Goal: Information Seeking & Learning: Check status

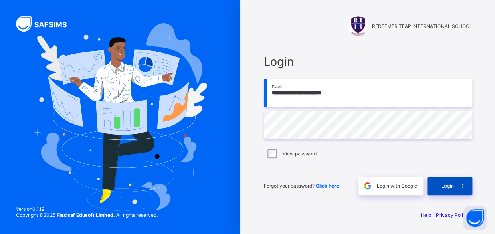
click at [449, 183] on span "Login" at bounding box center [447, 186] width 12 height 6
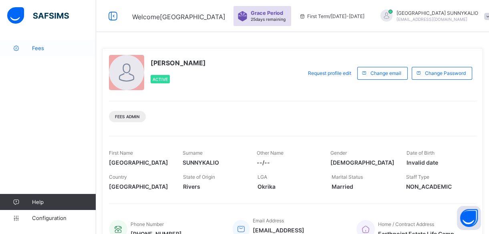
click at [44, 51] on link "Fees" at bounding box center [48, 48] width 96 height 16
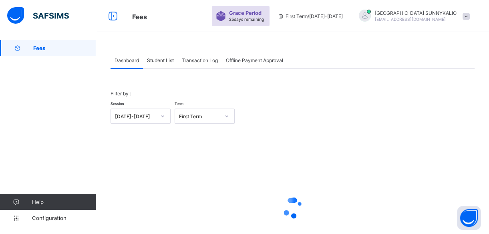
click at [168, 59] on span "Student List" at bounding box center [160, 60] width 27 height 6
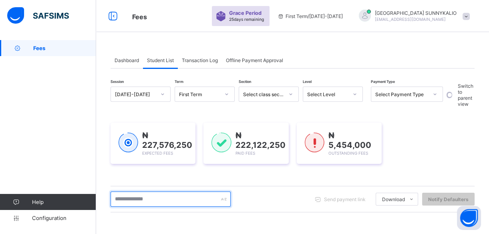
click at [188, 199] on input "text" at bounding box center [171, 198] width 120 height 15
type input "*"
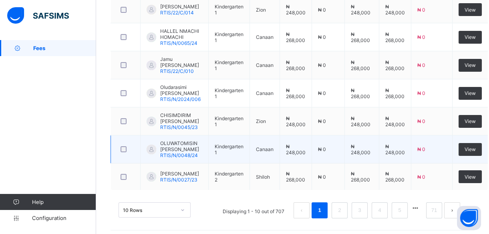
scroll to position [349, 0]
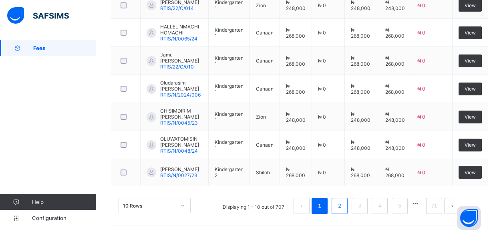
click at [343, 206] on link "2" at bounding box center [340, 206] width 8 height 10
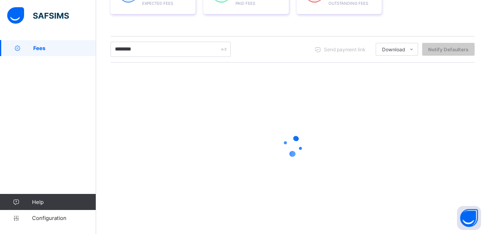
scroll to position [149, 0]
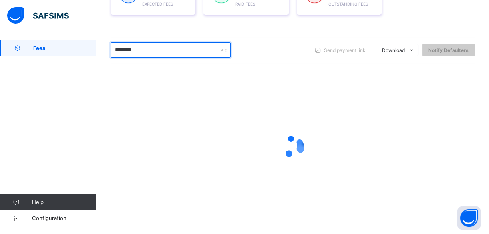
click at [148, 48] on input "********" at bounding box center [171, 49] width 120 height 15
type input "*"
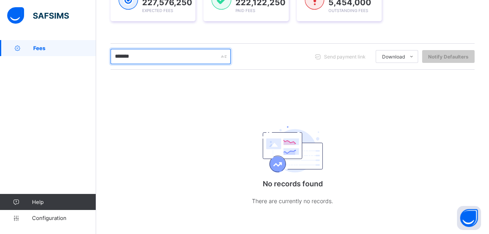
scroll to position [143, 0]
type input "*"
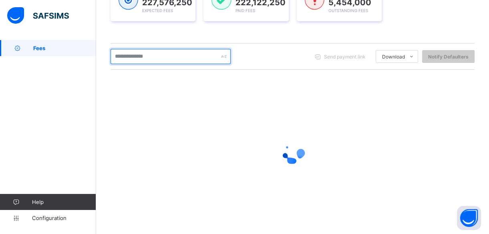
scroll to position [149, 0]
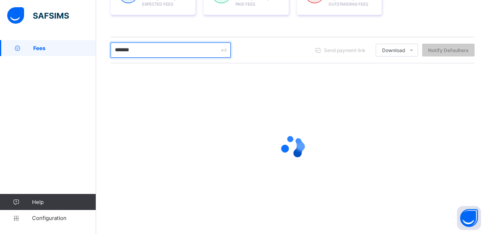
type input "********"
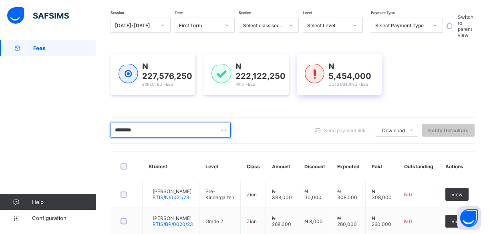
scroll to position [118, 0]
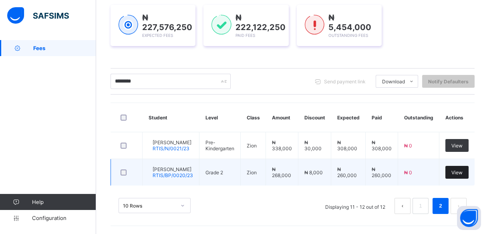
click at [469, 168] on div "View" at bounding box center [456, 172] width 23 height 13
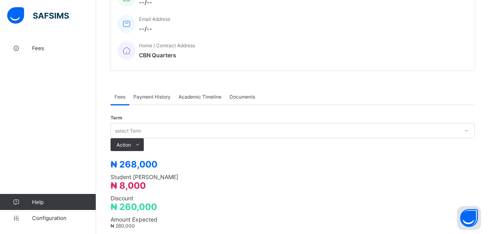
scroll to position [160, 0]
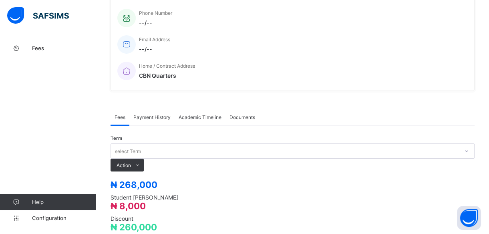
click at [143, 114] on span "Payment History" at bounding box center [151, 117] width 37 height 6
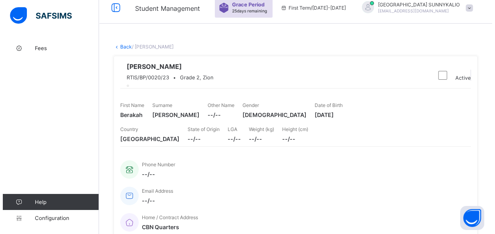
scroll to position [0, 0]
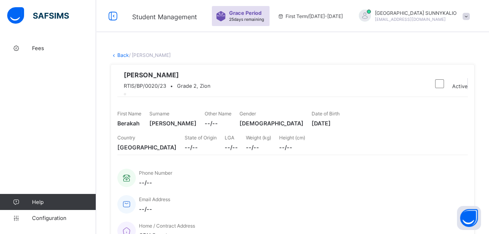
click at [122, 54] on link "Back" at bounding box center [123, 55] width 12 height 6
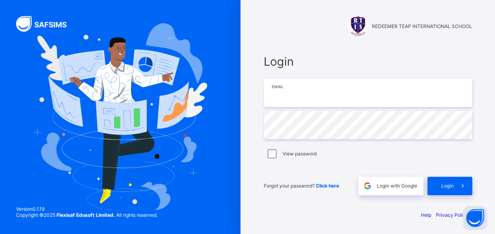
type input "**********"
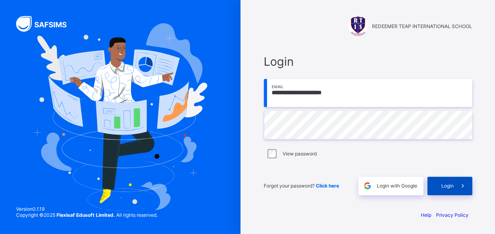
click at [451, 187] on span "Login" at bounding box center [447, 186] width 12 height 6
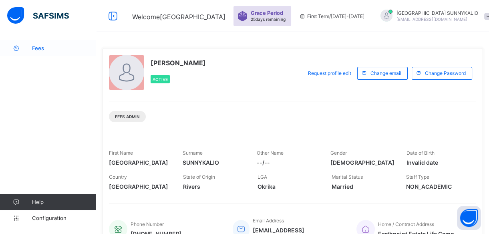
click at [36, 50] on span "Fees" at bounding box center [64, 48] width 64 height 6
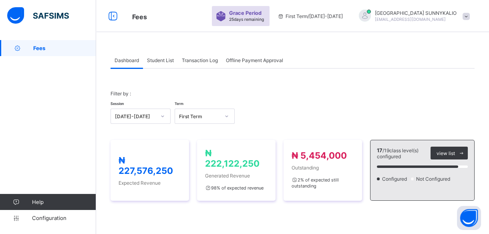
click at [205, 61] on span "Transaction Log" at bounding box center [200, 60] width 36 height 6
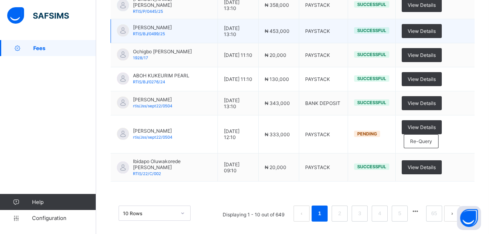
scroll to position [223, 0]
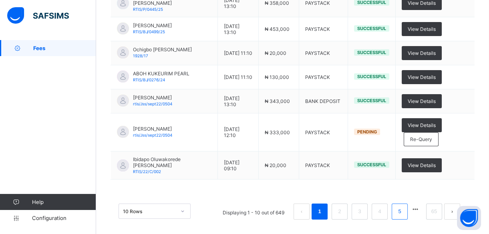
click at [403, 206] on link "5" at bounding box center [400, 211] width 8 height 10
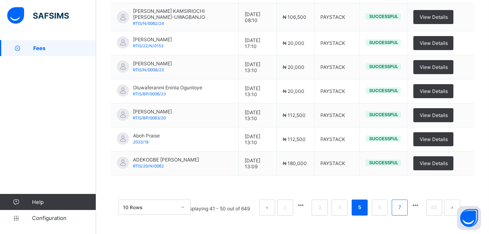
click at [403, 208] on link "7" at bounding box center [400, 207] width 8 height 10
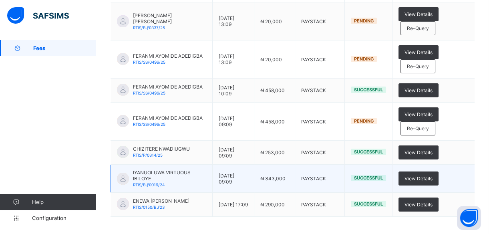
scroll to position [290, 0]
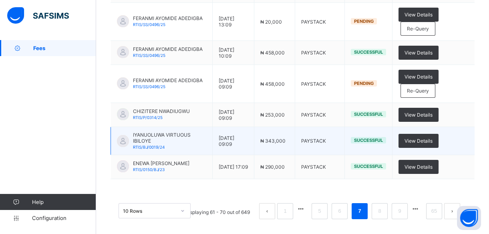
click at [403, 207] on link "9" at bounding box center [400, 211] width 8 height 10
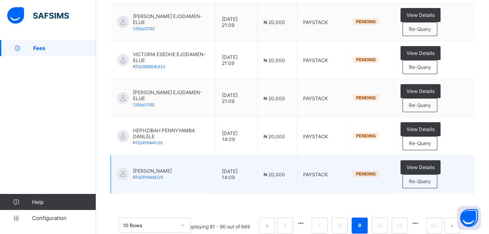
scroll to position [321, 0]
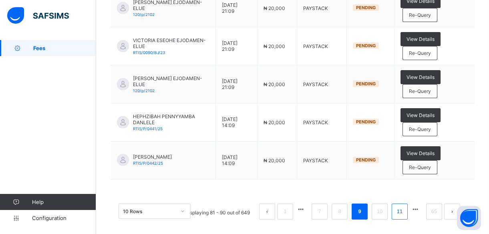
click at [402, 206] on link "11" at bounding box center [399, 211] width 10 height 10
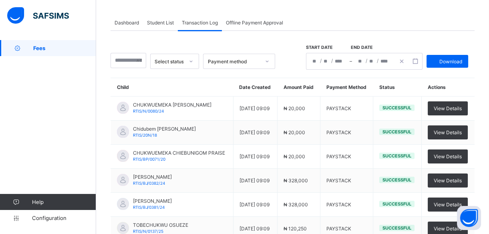
scroll to position [212, 0]
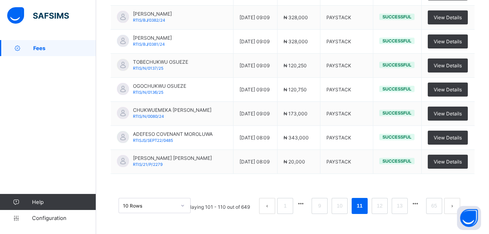
click at [402, 205] on link "13" at bounding box center [399, 206] width 10 height 10
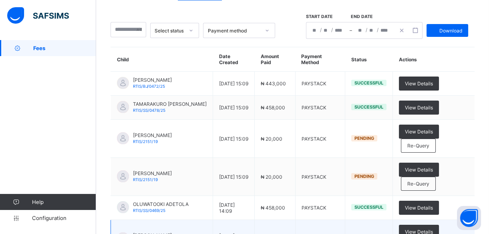
scroll to position [0, 0]
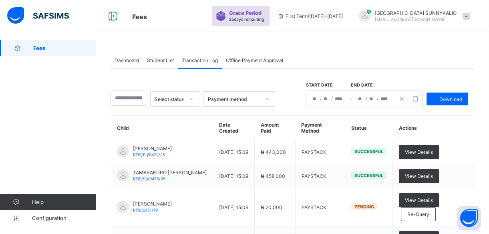
click at [193, 99] on icon at bounding box center [191, 99] width 5 height 8
click at [198, 117] on div "Successful" at bounding box center [175, 116] width 48 height 12
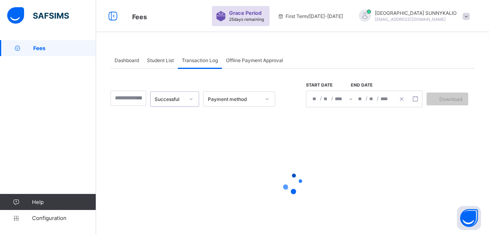
click at [327, 95] on div "/ / – / /" at bounding box center [364, 99] width 117 height 17
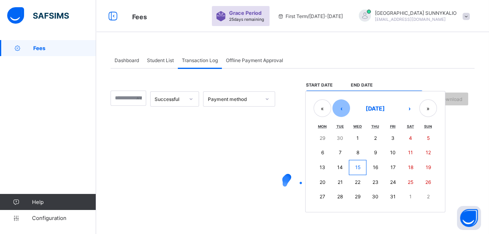
click at [344, 105] on button "‹" at bounding box center [341, 108] width 18 height 18
click at [324, 139] on button "1" at bounding box center [323, 138] width 18 height 14
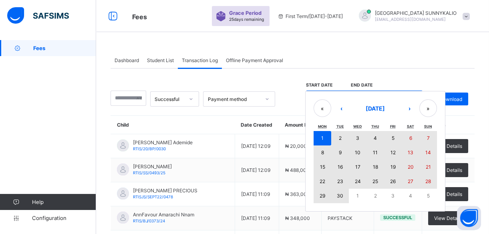
click at [343, 195] on abbr "30" at bounding box center [340, 196] width 6 height 6
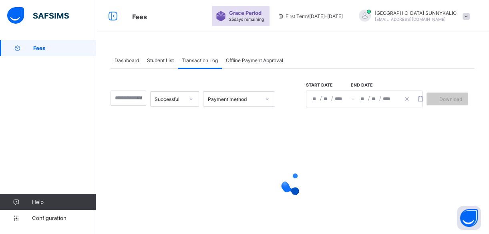
type input "**********"
type input "*"
type input "****"
type input "**********"
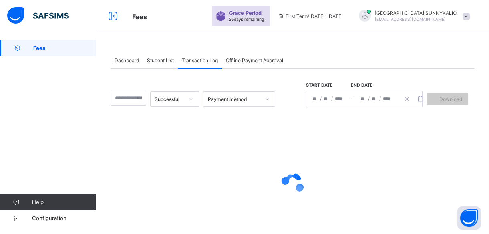
type input "*"
type input "**"
type input "****"
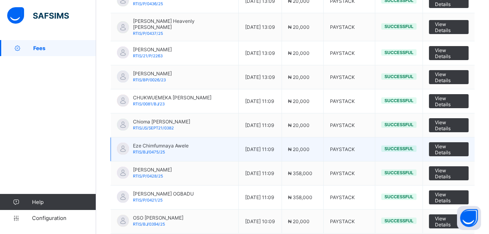
scroll to position [200, 0]
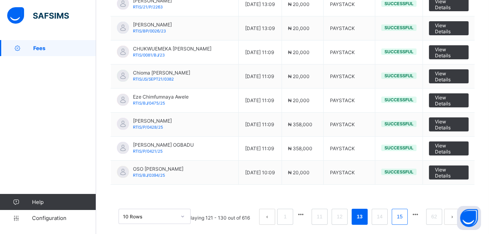
click at [400, 211] on link "15" at bounding box center [399, 216] width 10 height 10
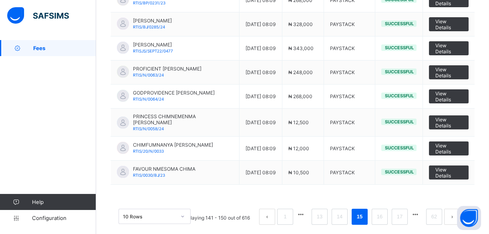
click at [400, 206] on div "10 Rows Displaying 141 - 150 out of 616 1 13 14 15 16 17 62" at bounding box center [293, 213] width 364 height 40
click at [405, 214] on link "17" at bounding box center [399, 216] width 10 height 10
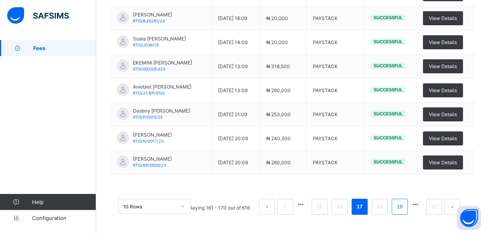
click at [405, 210] on link "19" at bounding box center [399, 206] width 10 height 10
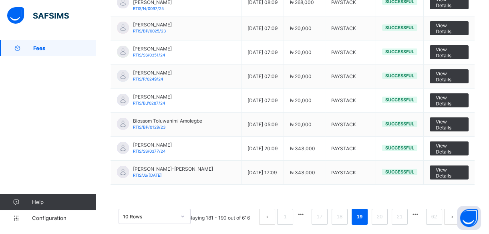
click at [405, 211] on link "21" at bounding box center [399, 216] width 10 height 10
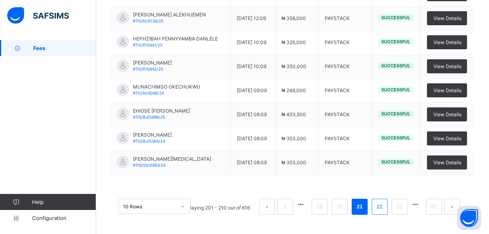
click at [381, 204] on link "22" at bounding box center [379, 206] width 10 height 10
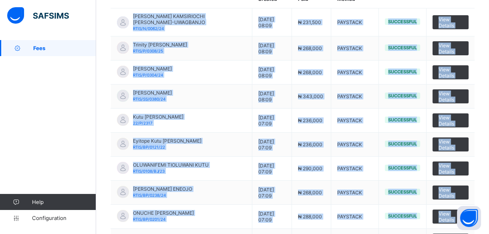
scroll to position [209, 0]
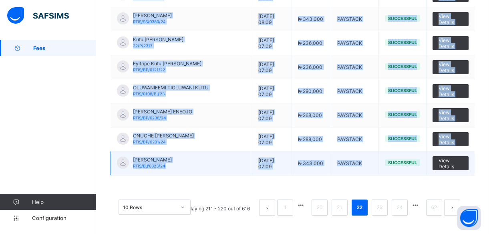
drag, startPoint x: 133, startPoint y: 148, endPoint x: 378, endPoint y: 166, distance: 245.7
click at [378, 166] on tbody "[PERSON_NAME] KAMSIRIOCHI [PERSON_NAME]-UWAGBANJO RTIS/N/0062/24 [DATE] 08:09 ₦…" at bounding box center [293, 53] width 364 height 244
copy tbody "LOREMI DOLORSITAME CONSECT-ADIPISCIN ELIT/S/7774/51 38/15/0813 - 98:48 ₦ 178,41…"
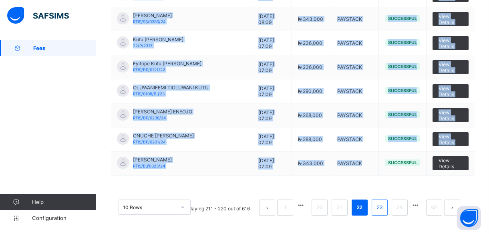
click at [384, 204] on link "23" at bounding box center [379, 207] width 10 height 10
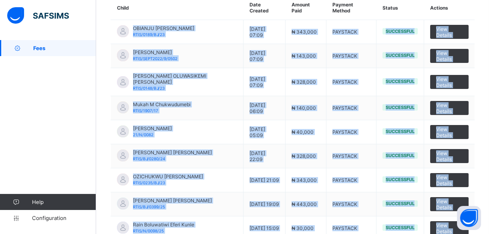
scroll to position [200, 0]
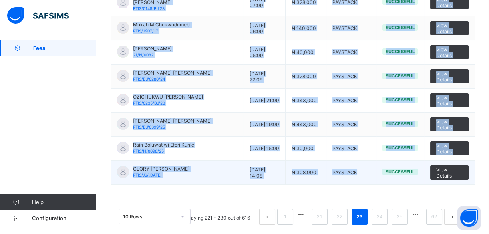
drag, startPoint x: 131, startPoint y: 88, endPoint x: 378, endPoint y: 162, distance: 257.3
click at [378, 162] on tbody "OBIANJU [PERSON_NAME] RTIS/0189/BJ/23 [DATE] 07:09 ₦ 343,000 PAYSTACK Successfu…" at bounding box center [293, 62] width 364 height 244
copy tbody "LOREMIP DOLORSIT AMETCO ADIP/5273/EL/30 34/40/5048 - 70:23 ₦ 388,320 SEDDOEIU T…"
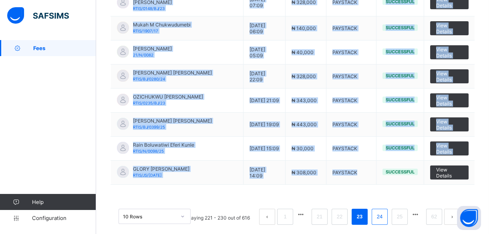
click at [379, 209] on li "24" at bounding box center [380, 217] width 16 height 16
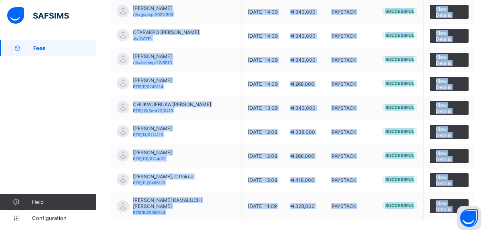
scroll to position [209, 0]
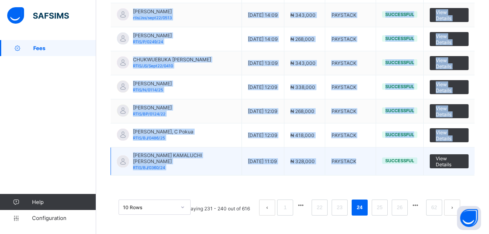
drag, startPoint x: 131, startPoint y: 131, endPoint x: 406, endPoint y: 155, distance: 276.1
click at [406, 155] on tbody "[PERSON_NAME] [PERSON_NAME] 1792/17 [DATE] 14:09 ₦ 348,000 PAYSTACK Successful …" at bounding box center [293, 53] width 364 height 244
copy tbody "Loremipsu Dolo Sitame 3835/20 79/86/5259 - 64:59 ₦ 674,865 CONSECTE Adipiscing …"
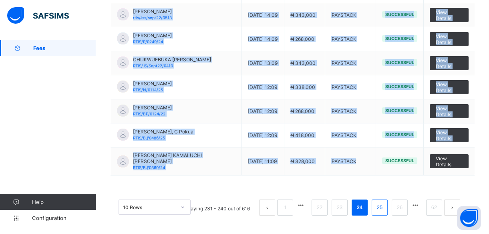
click at [385, 206] on link "25" at bounding box center [379, 207] width 10 height 10
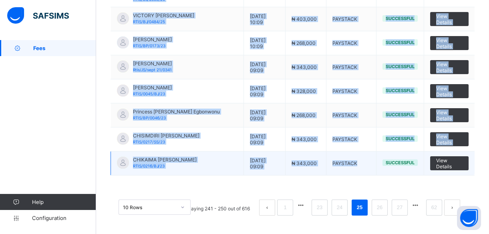
drag, startPoint x: 130, startPoint y: 84, endPoint x: 366, endPoint y: 163, distance: 249.1
click at [366, 163] on tbody "ZINMACHI [PERSON_NAME] RTIS/BJ/0018/24 [DATE] 11:09 ₦ 343,000 PAYSTACK Successf…" at bounding box center [293, 53] width 364 height 244
copy tbody "ZINMACHI [PERSON_NAME] RTIS/BJ/0018/24 [DATE] 11:09 ₦ 343,000 PAYSTACK Successf…"
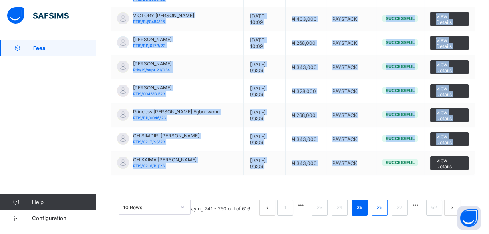
click at [383, 208] on link "26" at bounding box center [379, 207] width 10 height 10
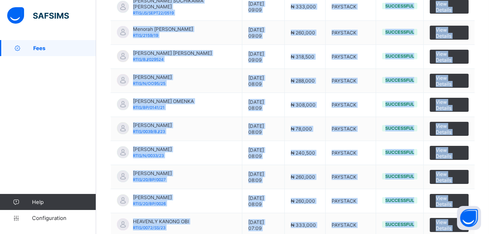
scroll to position [200, 0]
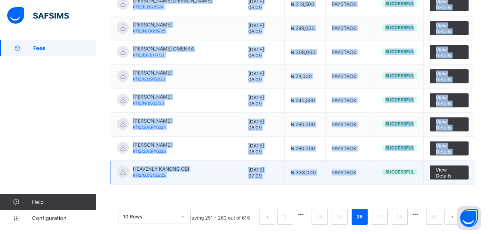
drag, startPoint x: 132, startPoint y: 125, endPoint x: 366, endPoint y: 167, distance: 237.7
click at [366, 167] on tbody "[PERSON_NAME] [PERSON_NAME] RTIS/JS/SEPT22/0519 [DATE] 09:09 ₦ 333,000 PAYSTACK…" at bounding box center [293, 62] width 364 height 244
copy tbody "[PERSON_NAME] [PERSON_NAME] RTIS/JS/SEPT22/0519 [DATE] 09:09 ₦ 333,000 PAYSTACK…"
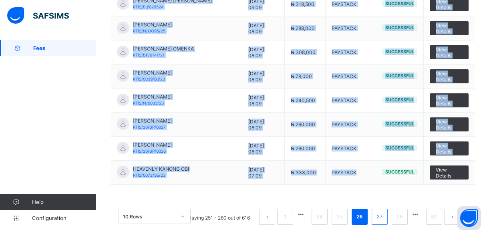
click at [385, 211] on link "27" at bounding box center [379, 216] width 10 height 10
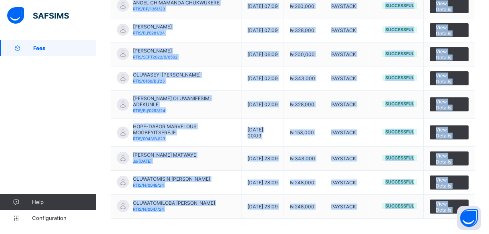
scroll to position [209, 0]
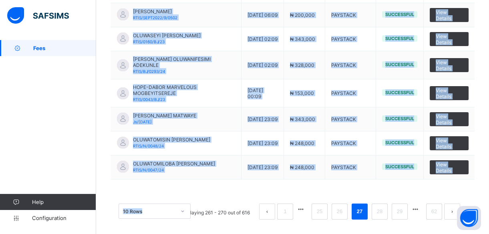
drag, startPoint x: 133, startPoint y: 91, endPoint x: 378, endPoint y: 174, distance: 259.1
click at [378, 174] on div "**********" at bounding box center [293, 43] width 364 height 368
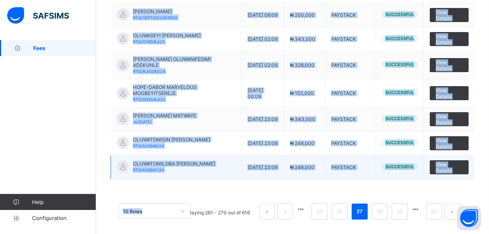
drag, startPoint x: 378, startPoint y: 174, endPoint x: 377, endPoint y: 156, distance: 18.0
copy div "LOR IPSUM DOLORSITAM CONS/AD/447/49 42/62/7520 - 96:69 ₦ 489,450 ELITSEDD Eiusm…"
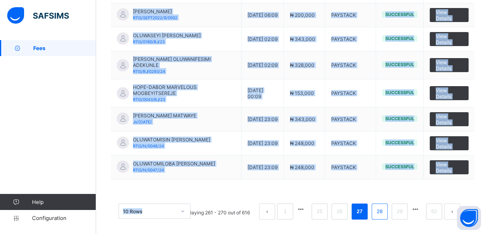
click at [382, 206] on link "28" at bounding box center [379, 211] width 10 height 10
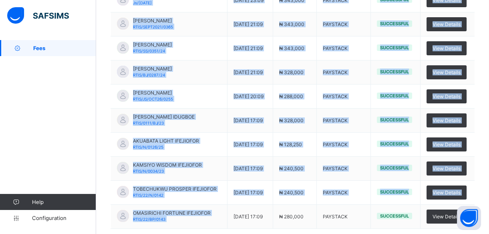
scroll to position [200, 0]
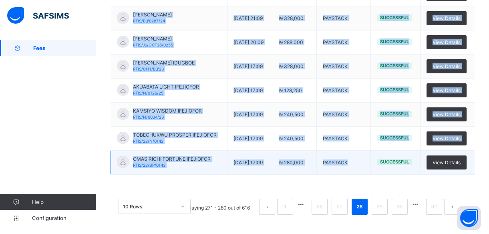
drag, startPoint x: 134, startPoint y: 89, endPoint x: 358, endPoint y: 166, distance: 236.7
click at [358, 166] on tbody "[PERSON_NAME] [PERSON_NAME]/[DATE] [DATE] 23:09 ₦ 343,000 PAYSTACK Successful V…" at bounding box center [293, 54] width 364 height 240
copy tbody "LOREMIP DOLORSIT AMETC Ad/Eli74/926 32/12/4927 - 27:47 ₦ 054,312 SEDDOEIU Tempo…"
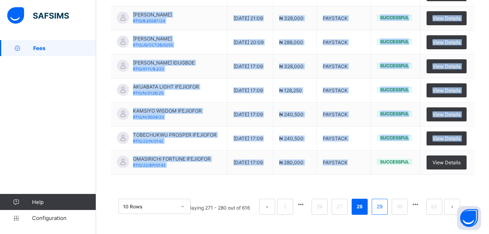
click at [383, 204] on link "29" at bounding box center [379, 206] width 10 height 10
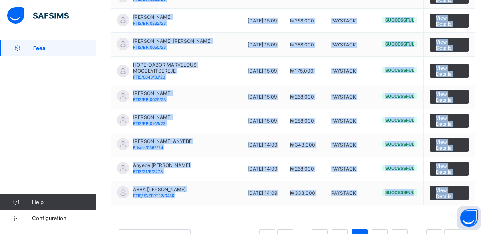
scroll to position [209, 0]
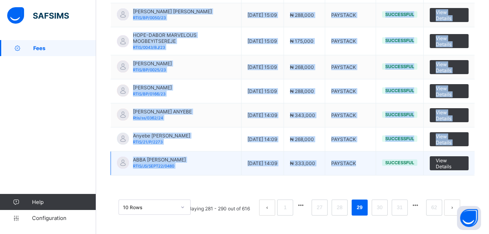
drag, startPoint x: 131, startPoint y: 95, endPoint x: 378, endPoint y: 161, distance: 255.5
click at [378, 161] on tbody "[PERSON_NAME] ANJOLAOLUWA OWA RTIS/P/0260/24 [DATE] 16:09 ₦ 268,000 PAYSTACK Su…" at bounding box center [293, 53] width 364 height 244
copy tbody "LOREMIPSU DOLORSITAME CON ADIP/E/6276/88 34/02/1026 - 98:14 ₦ 668,949 SEDDOEIU …"
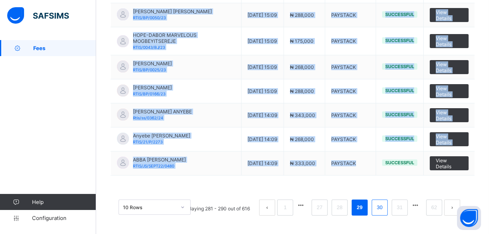
click at [385, 211] on link "30" at bounding box center [379, 207] width 10 height 10
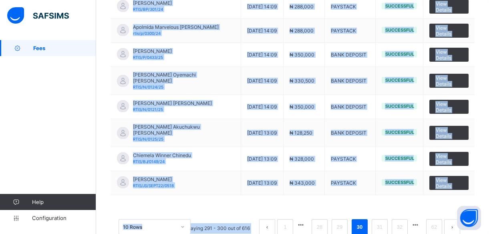
scroll to position [200, 0]
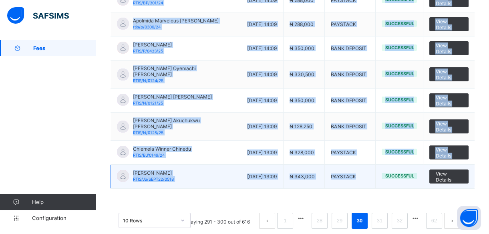
drag, startPoint x: 133, startPoint y: 124, endPoint x: 368, endPoint y: 164, distance: 237.7
click at [368, 164] on tbody "DIMGBA OJI RTIS/JS/SEPT22/0511 [DATE] 14:09 ₦ 343,000 PAYSTACK Successful View …" at bounding box center [293, 64] width 364 height 248
copy tbody "LOREMI DOL SITA/CO/ADIP27/1651 78/86/3341 - 51:08 ₦ 939,197 ELITSEDD Eiusmodtem…"
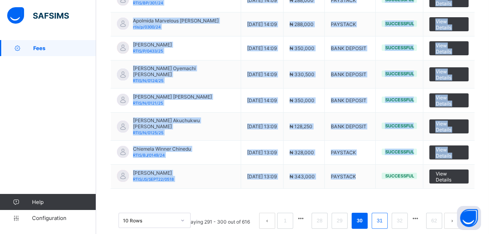
click at [384, 215] on link "31" at bounding box center [379, 220] width 10 height 10
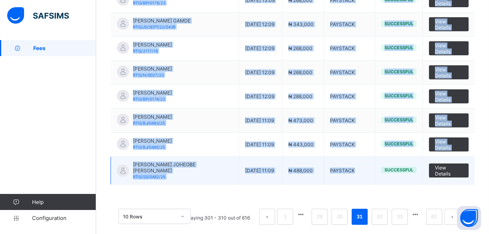
drag, startPoint x: 132, startPoint y: 124, endPoint x: 347, endPoint y: 167, distance: 219.4
click at [347, 167] on tbody "Abba [PERSON_NAME] 22/P/2336 [DATE] 13:09 ₦ 260,000 PAYSTACK Successful View De…" at bounding box center [293, 62] width 364 height 244
copy tbody "Abba [PERSON_NAME] 22/P/2336 [DATE] 13:09 ₦ 260,000 PAYSTACK Successful View De…"
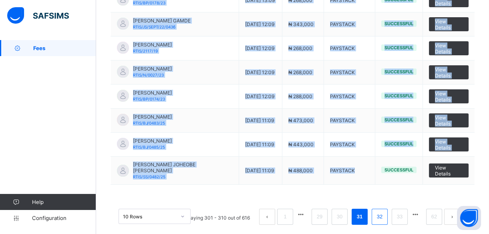
click at [383, 211] on link "32" at bounding box center [379, 216] width 10 height 10
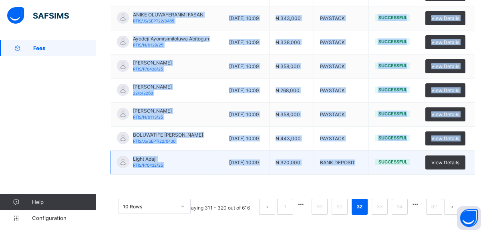
drag, startPoint x: 133, startPoint y: 123, endPoint x: 384, endPoint y: 163, distance: 253.9
click at [384, 163] on tbody "DESTINY CHUKWUEMEKA RTIS/BJ/0361/24 [DATE] 11:09 ₦ 343,000 PAYSTACK Successful …" at bounding box center [293, 54] width 364 height 240
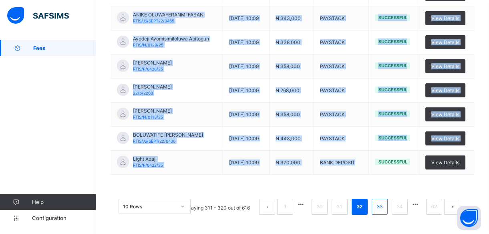
click at [382, 205] on link "33" at bounding box center [379, 206] width 10 height 10
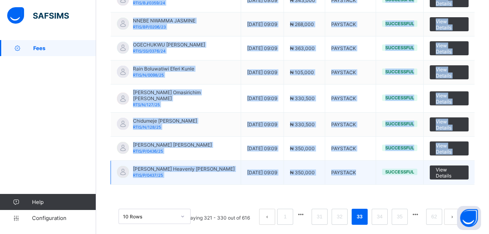
drag, startPoint x: 131, startPoint y: 86, endPoint x: 380, endPoint y: 158, distance: 258.9
click at [380, 158] on tbody "Wealth Adaji RTIS/P/0431/25 [DATE] 09:09 ₦ 370,000 BANK DEPOSIT Successful View…" at bounding box center [293, 62] width 364 height 244
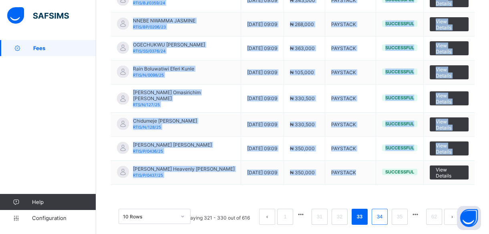
click at [385, 211] on link "34" at bounding box center [379, 216] width 10 height 10
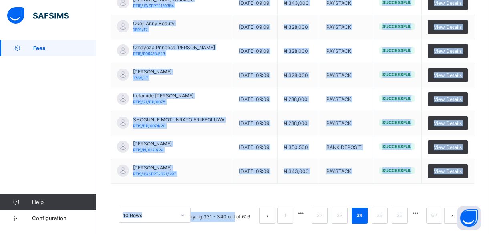
scroll to position [209, 0]
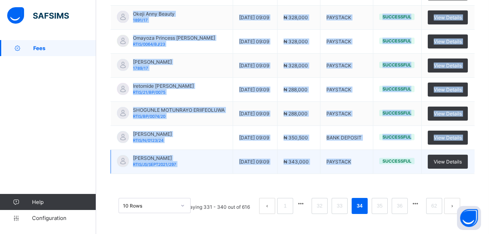
drag, startPoint x: 133, startPoint y: 58, endPoint x: 372, endPoint y: 163, distance: 261.3
click at [372, 163] on tbody "CHIDUBEM [PERSON_NAME] RTIS/N/083/24 [DATE] 09:09 ₦ 288,000 PAYSTACK Successful…" at bounding box center [293, 54] width 364 height 240
drag, startPoint x: 372, startPoint y: 163, endPoint x: 365, endPoint y: 152, distance: 12.8
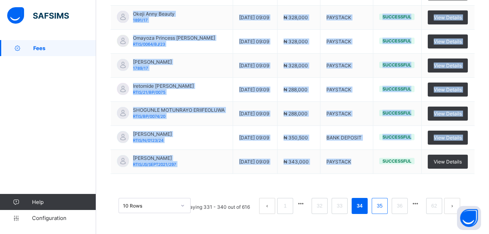
click at [385, 201] on link "35" at bounding box center [379, 206] width 10 height 10
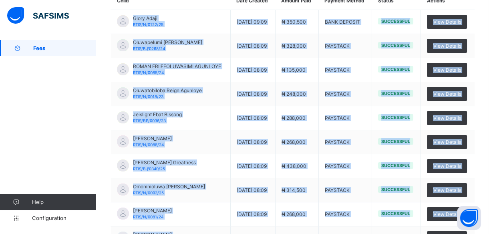
scroll to position [200, 0]
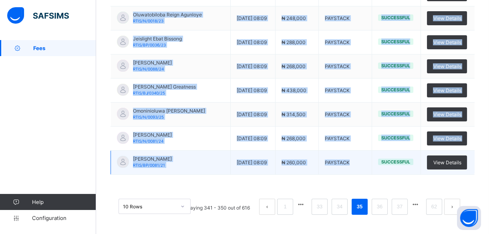
drag, startPoint x: 133, startPoint y: 140, endPoint x: 376, endPoint y: 161, distance: 243.5
click at [376, 161] on tbody "Glory Adaji RTIS/N/0122/25 [DATE] 09:09 ₦ 350,500 BANK DEPOSIT Successful View …" at bounding box center [293, 54] width 364 height 240
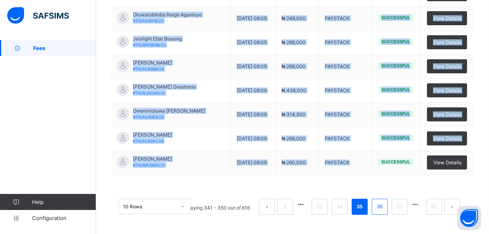
click at [384, 208] on link "36" at bounding box center [379, 206] width 10 height 10
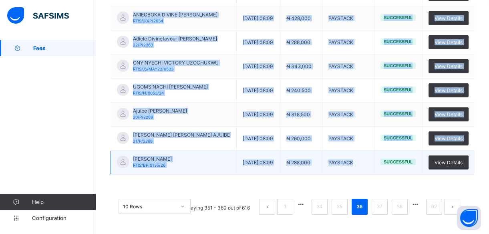
drag, startPoint x: 129, startPoint y: 52, endPoint x: 366, endPoint y: 157, distance: 259.8
click at [366, 157] on tbody "Soala [PERSON_NAME] RTIS/2038/19 [DATE] 08:09 ₦ 260,000 PAYSTACK Successful Vie…" at bounding box center [293, 54] width 364 height 240
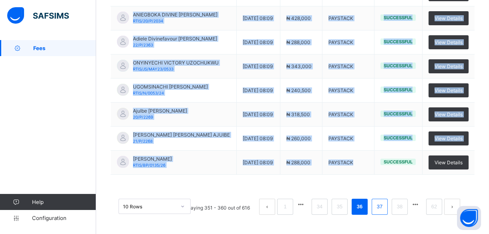
click at [385, 207] on link "37" at bounding box center [379, 206] width 10 height 10
drag, startPoint x: 129, startPoint y: 51, endPoint x: 310, endPoint y: 175, distance: 218.7
click at [310, 175] on div "**********" at bounding box center [293, 46] width 364 height 354
click at [383, 203] on link "38" at bounding box center [379, 206] width 10 height 10
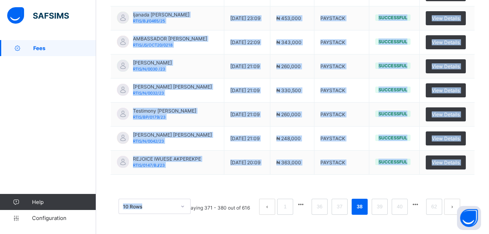
drag, startPoint x: 134, startPoint y: 124, endPoint x: 392, endPoint y: 175, distance: 262.9
click at [392, 175] on div "**********" at bounding box center [293, 46] width 364 height 354
